Goal: Check status: Check status

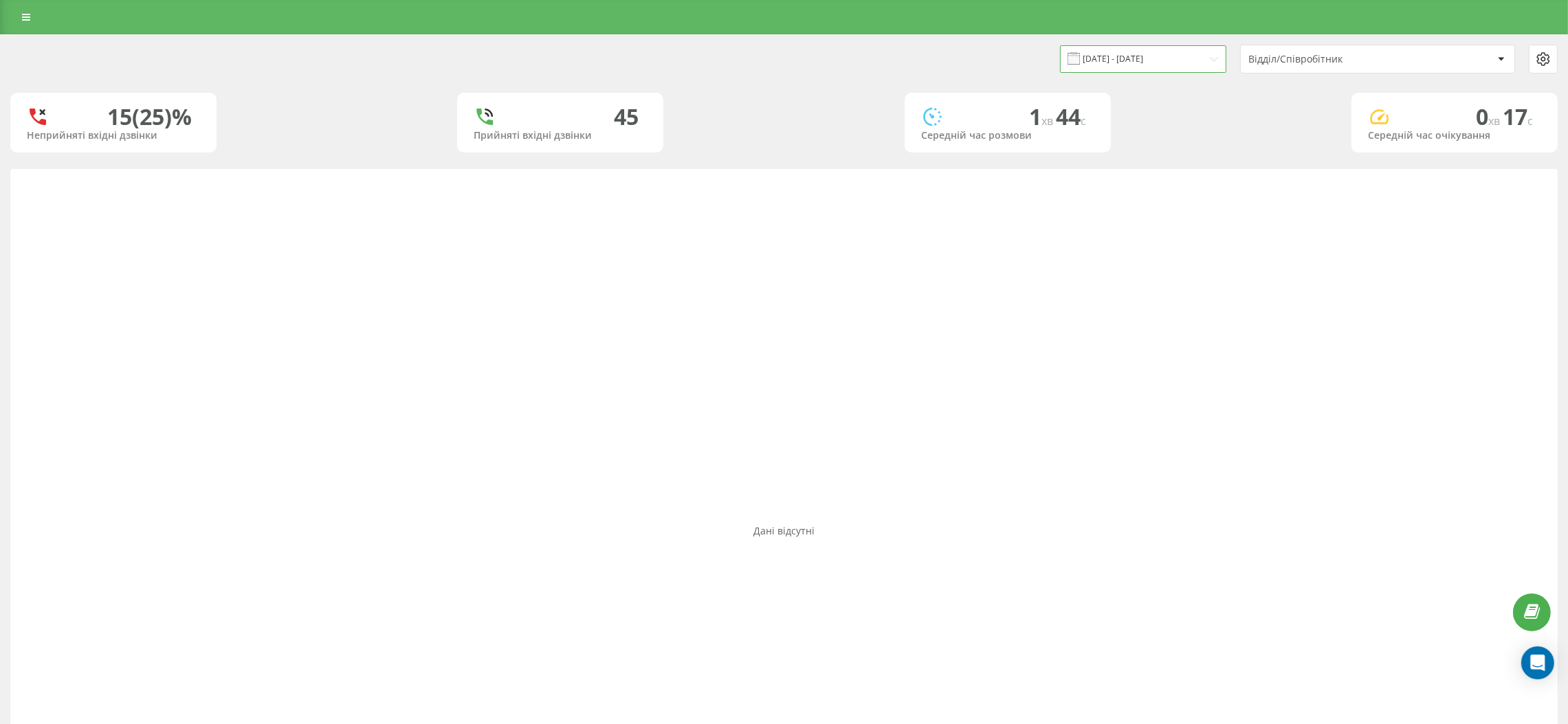
click at [1149, 61] on input "[DATE] - [DATE]" at bounding box center [1143, 59] width 167 height 27
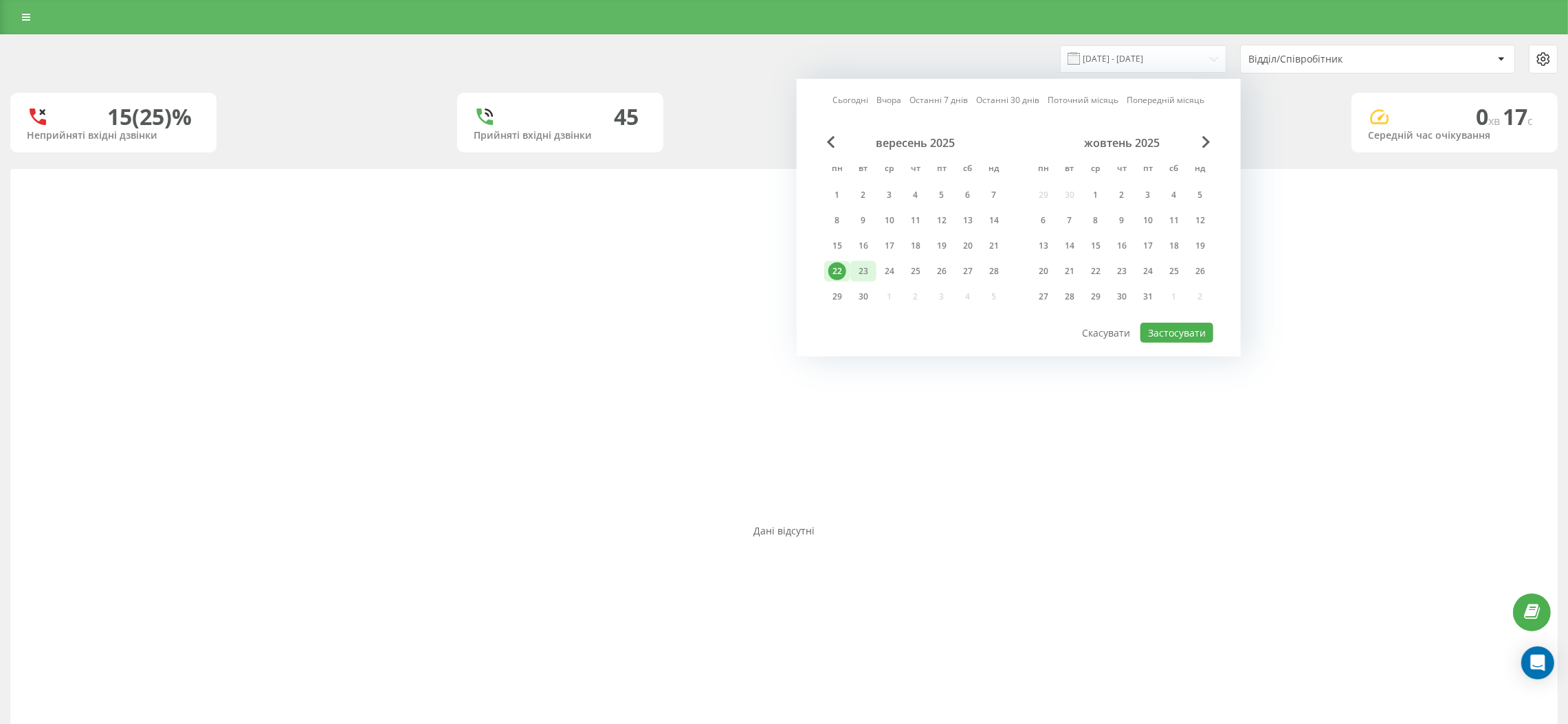
click at [851, 268] on div "23" at bounding box center [864, 271] width 26 height 21
click at [1149, 330] on button "Застосувати" at bounding box center [1177, 333] width 73 height 20
type input "[DATE] - [DATE]"
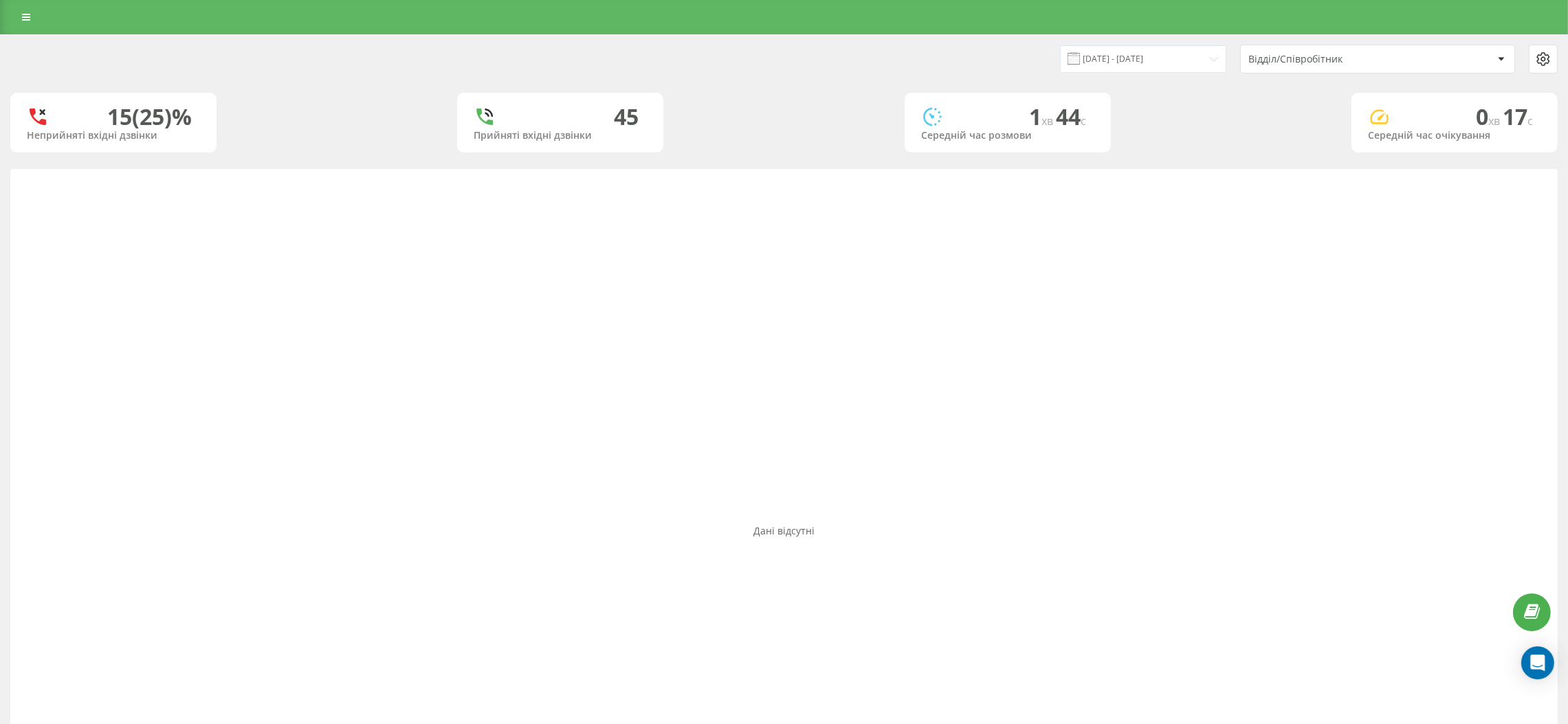
click at [1294, 53] on div "Відділ/Співробітник" at bounding box center [1331, 59] width 164 height 12
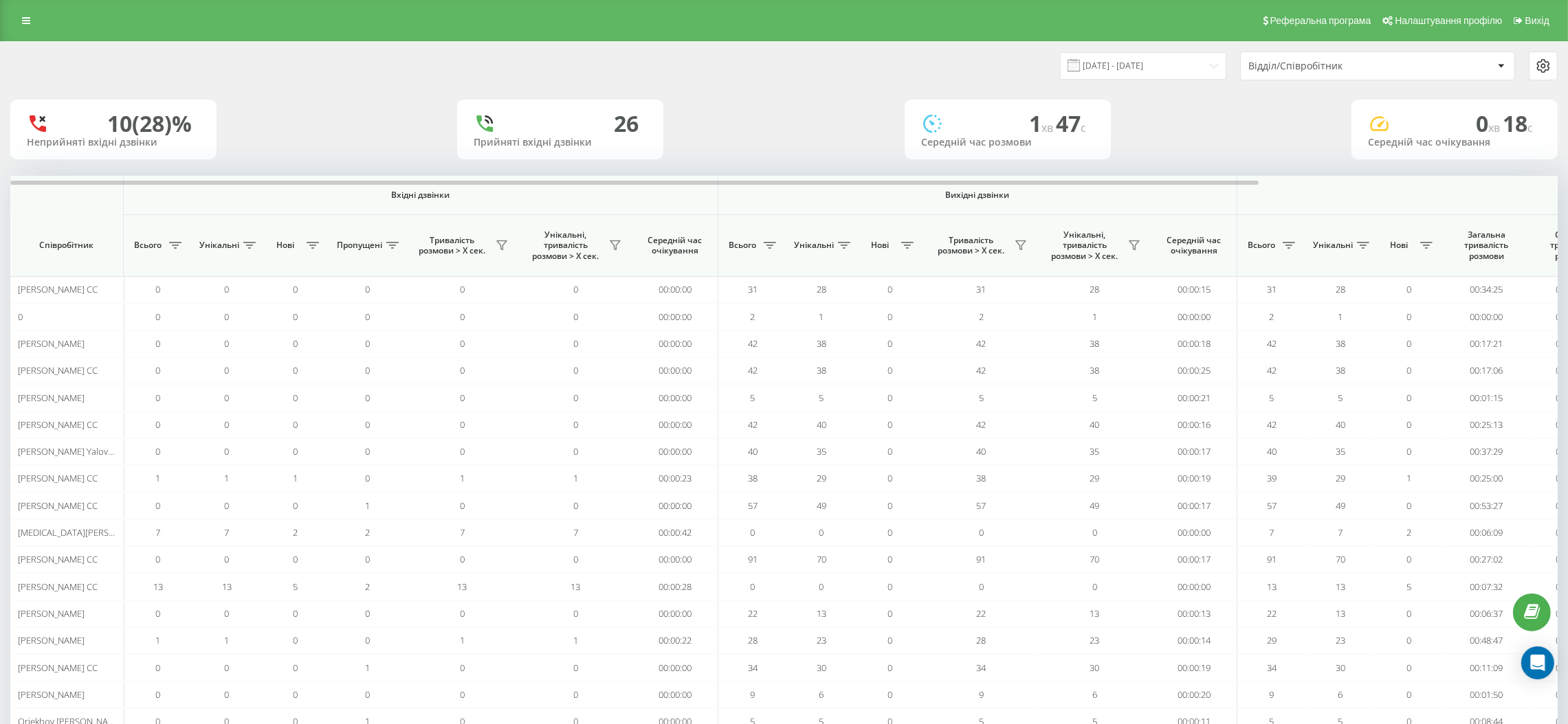
click at [1276, 66] on div "Відділ/Співробітник" at bounding box center [1331, 66] width 164 height 12
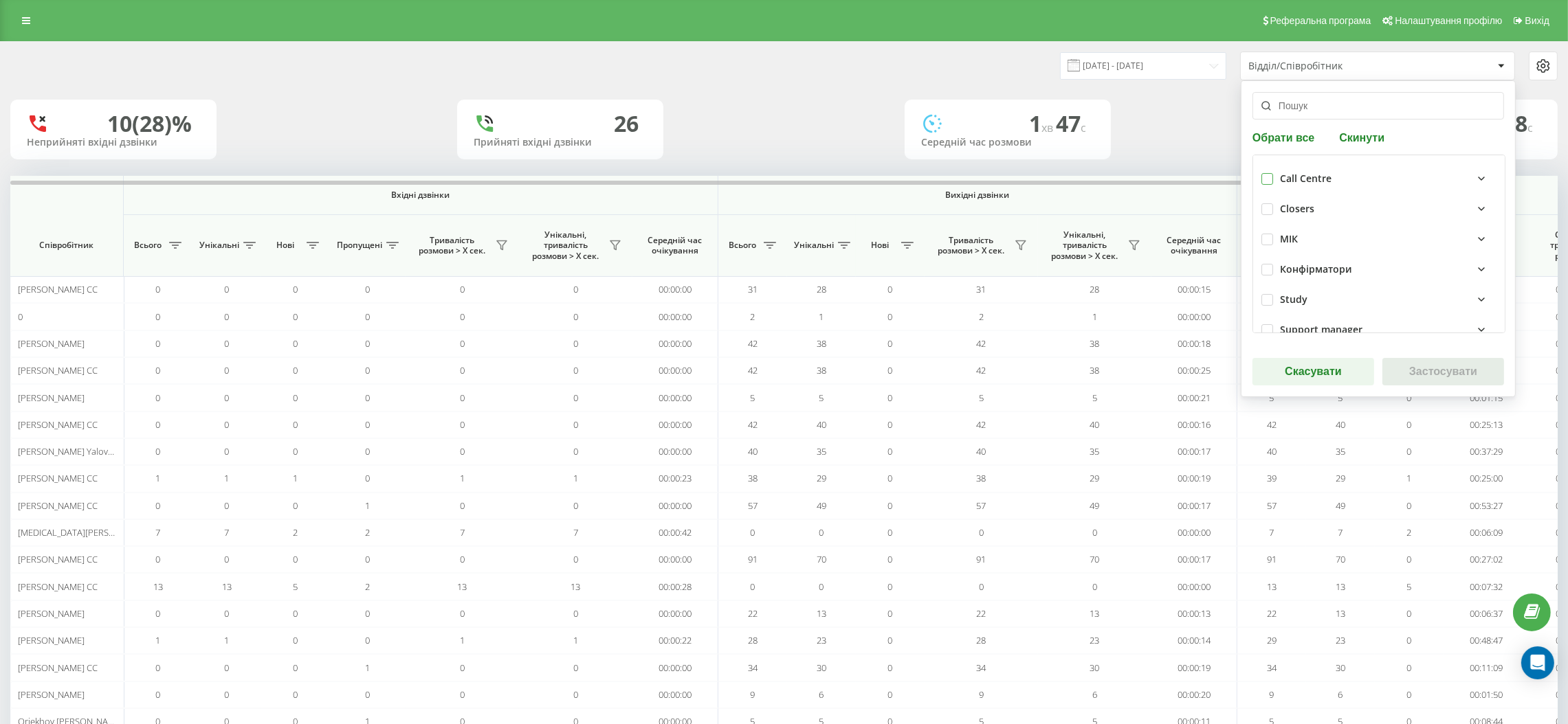
click at [1264, 173] on label at bounding box center [1267, 173] width 12 height 0
checkbox input "true"
click at [1397, 369] on button "Застосувати" at bounding box center [1443, 371] width 122 height 27
